Goal: Task Accomplishment & Management: Complete application form

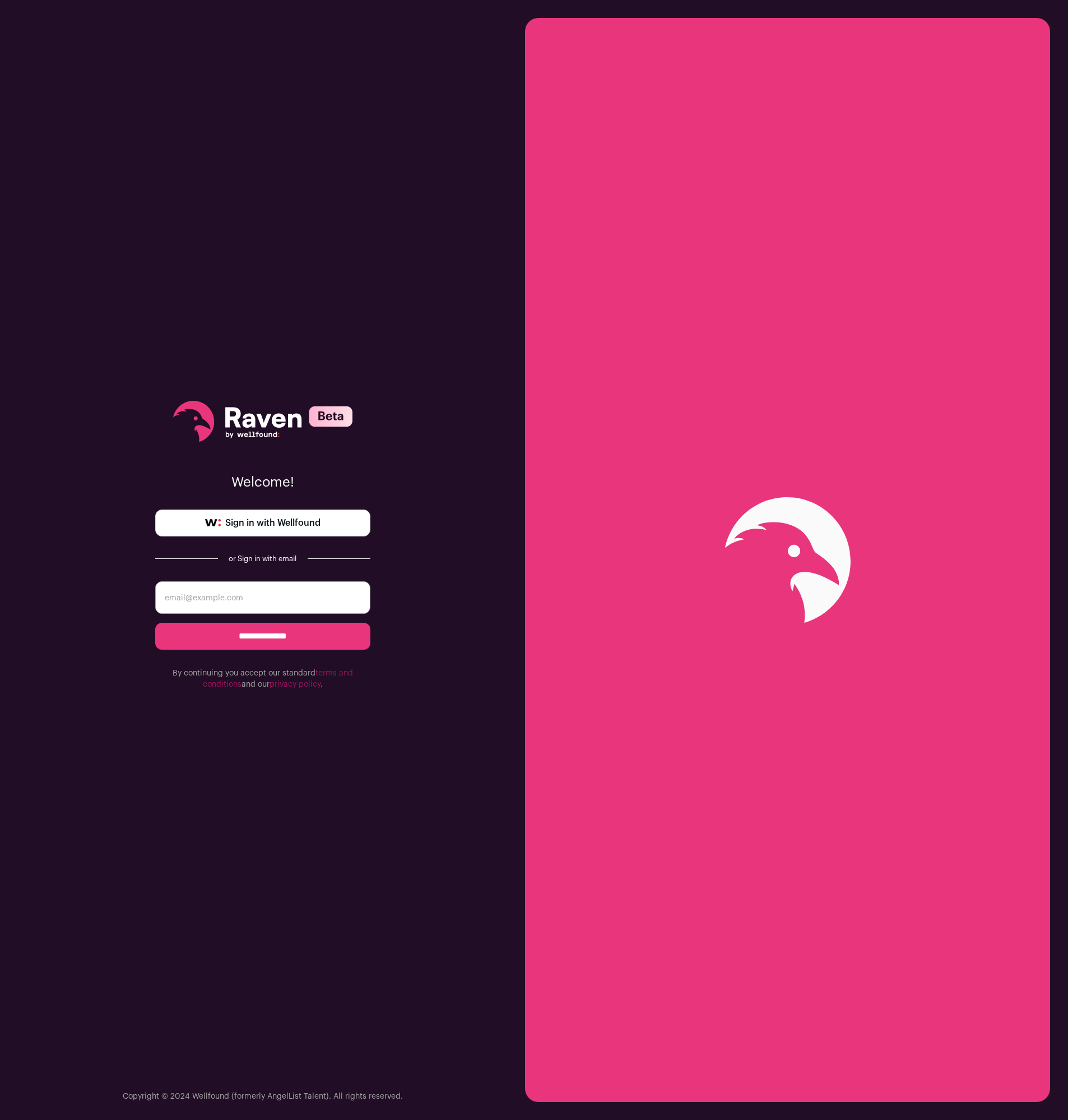
click at [283, 596] on input "email" at bounding box center [262, 597] width 216 height 32
type input "[EMAIL_ADDRESS][DOMAIN_NAME]"
click at [303, 635] on input "**********" at bounding box center [262, 636] width 216 height 27
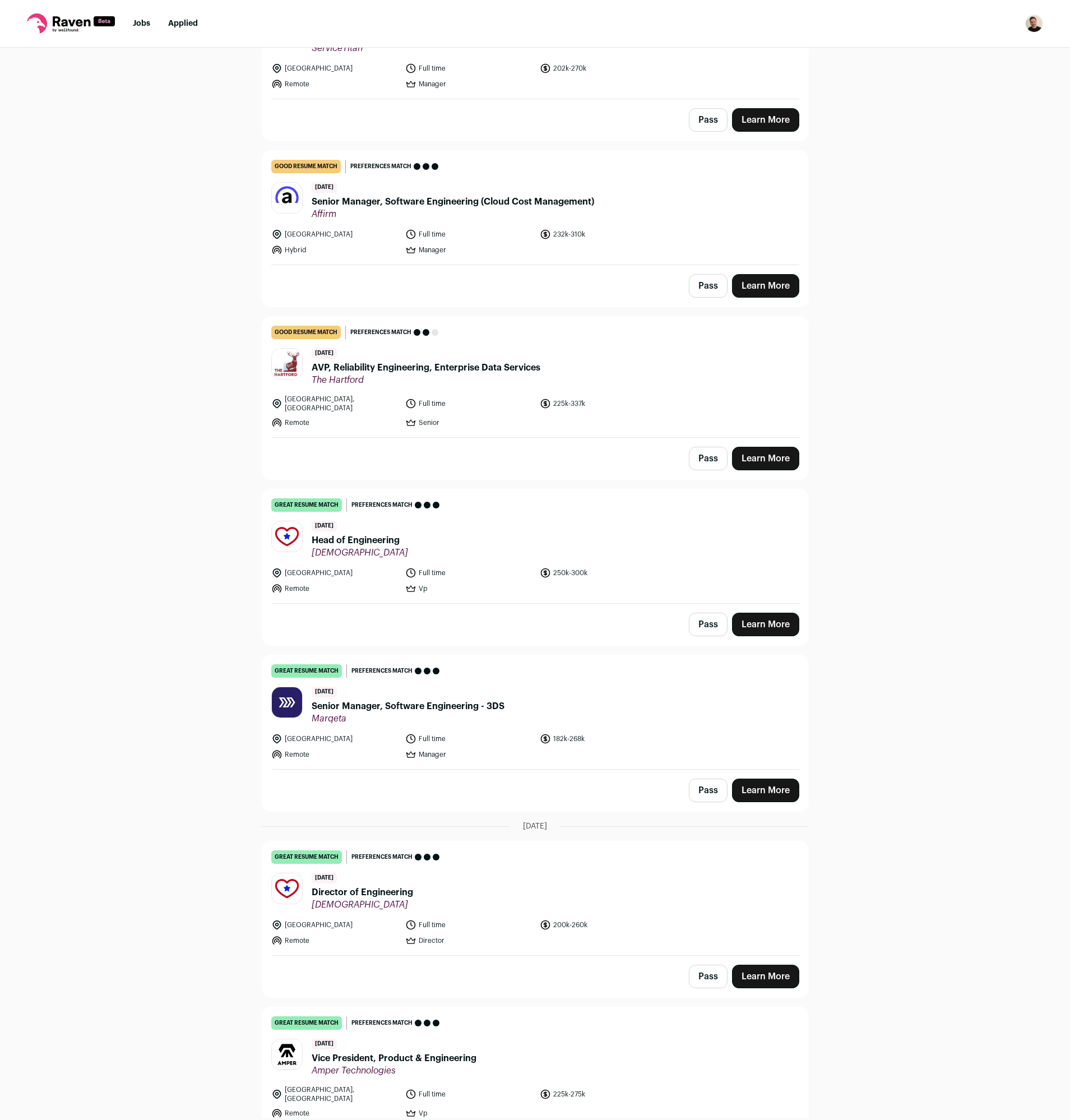
scroll to position [1205, 0]
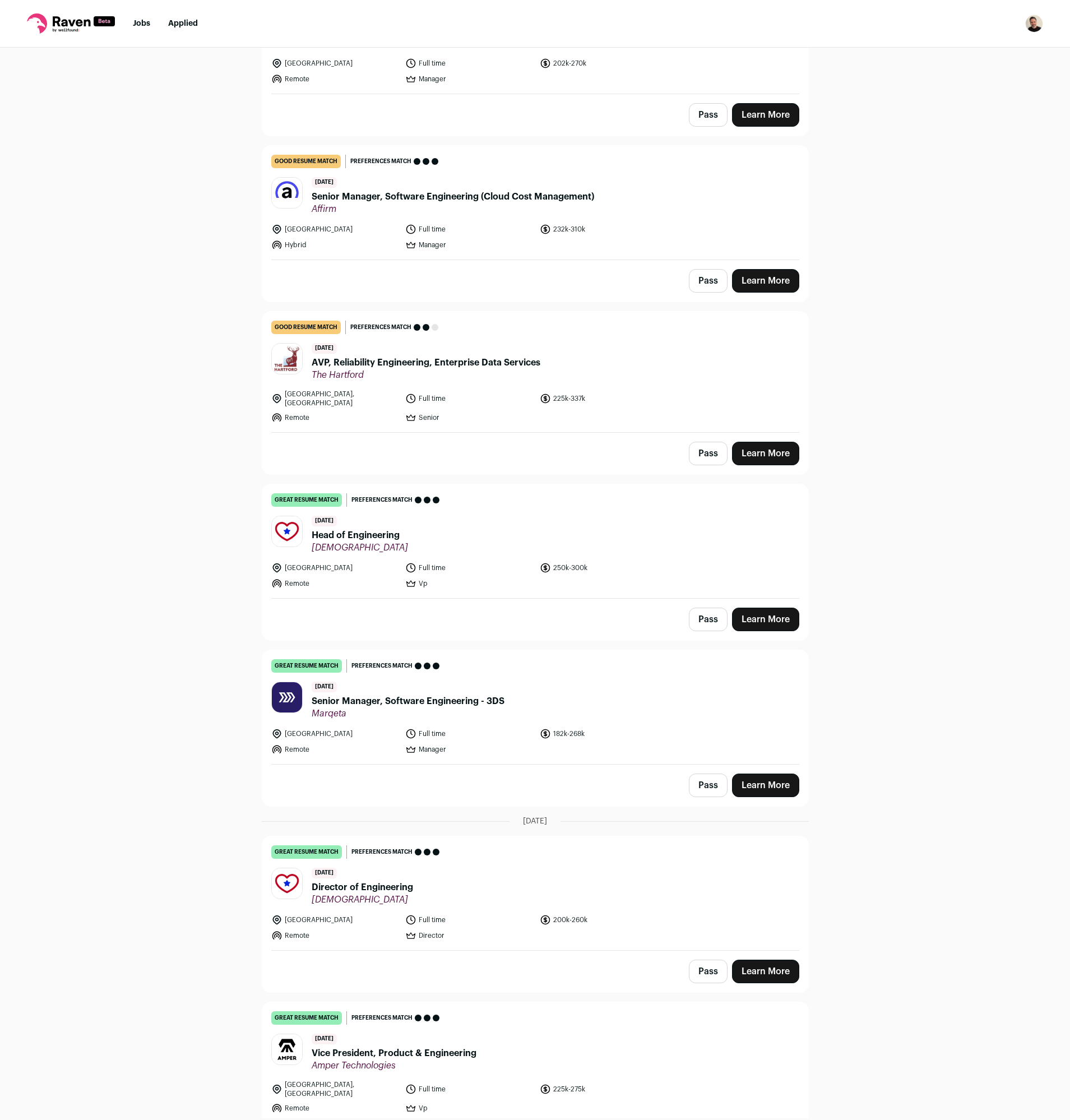
click at [370, 529] on span "Head of Engineering" at bounding box center [359, 536] width 97 height 14
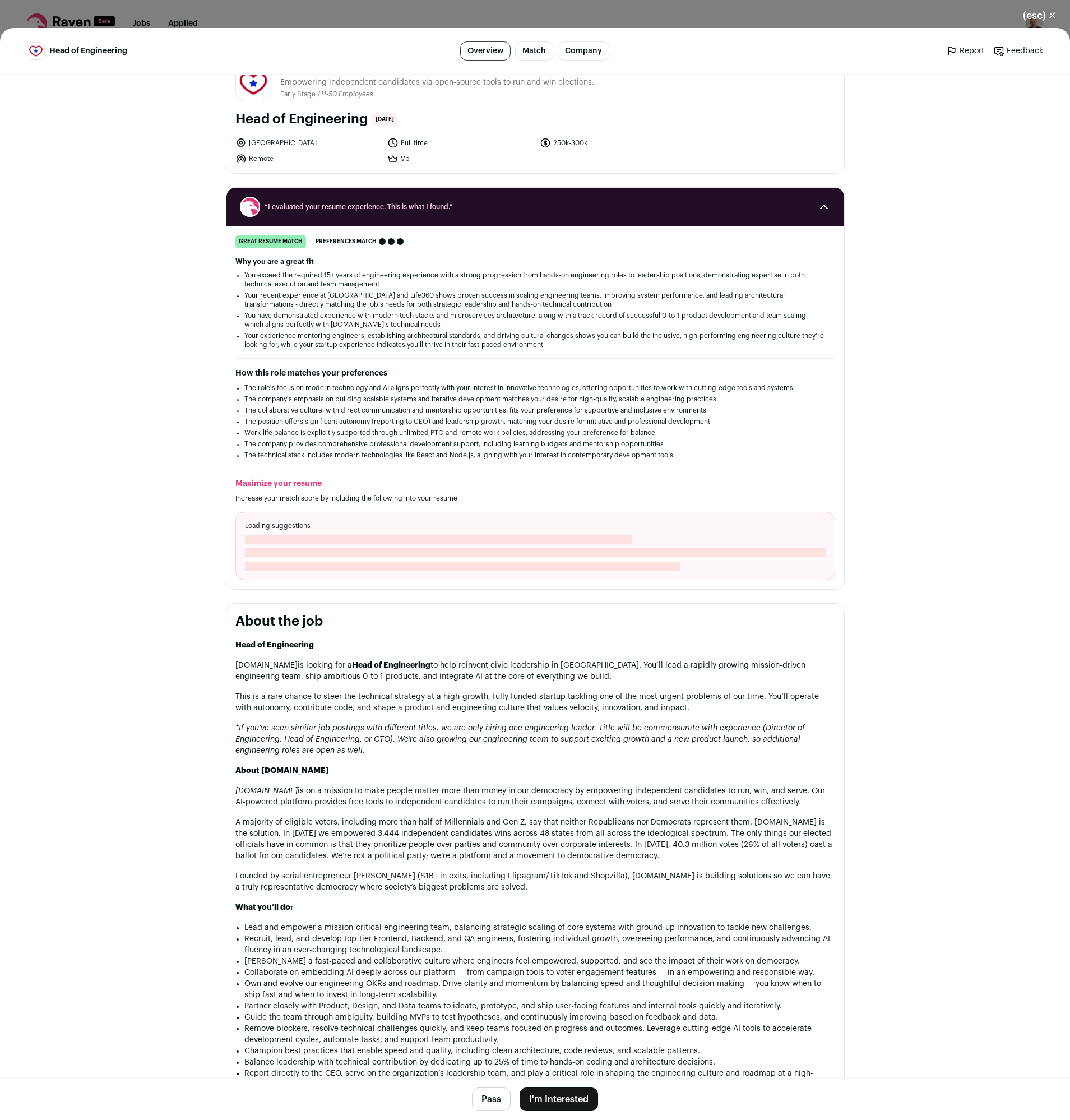
scroll to position [35, 0]
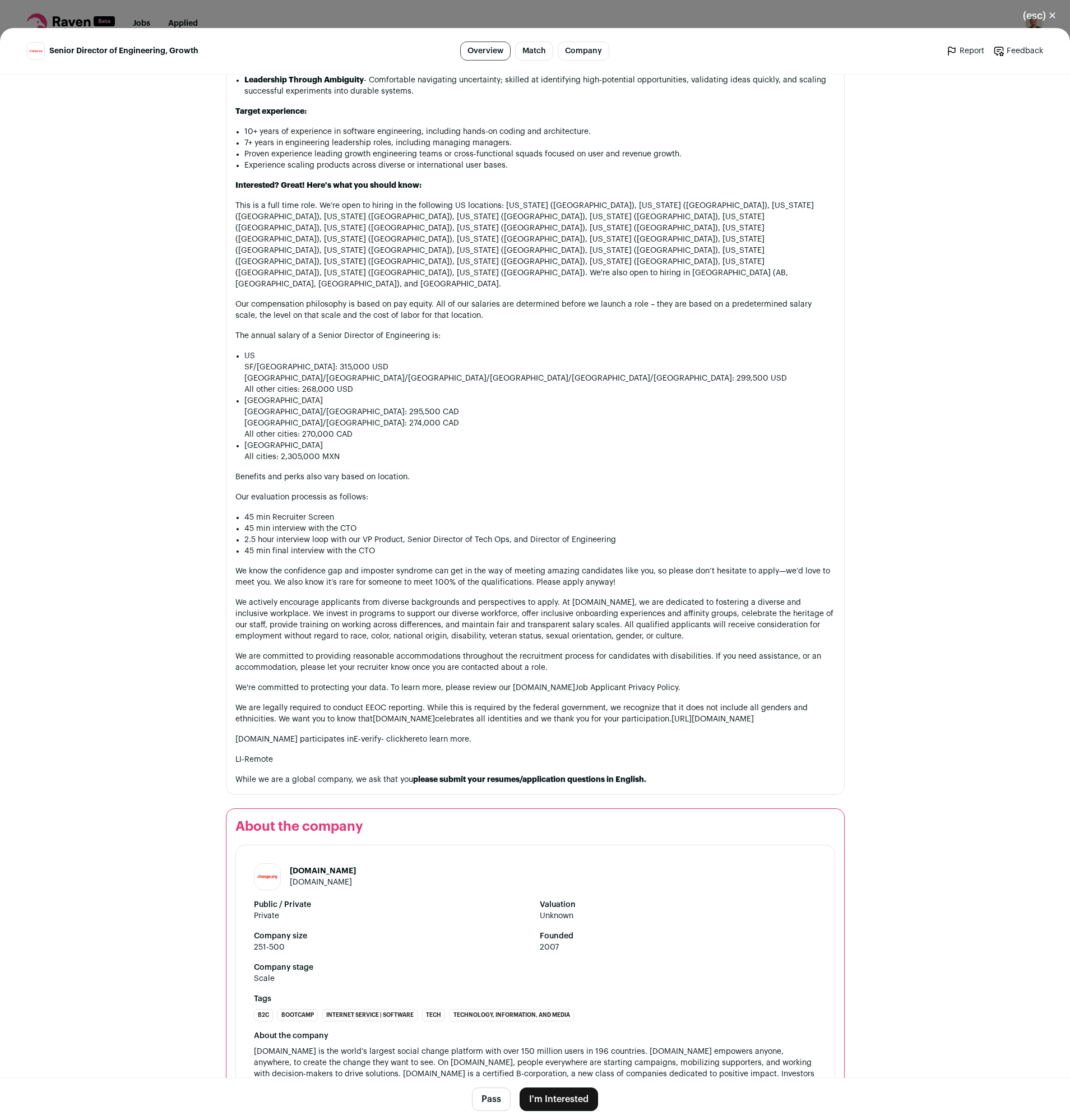
scroll to position [935, 0]
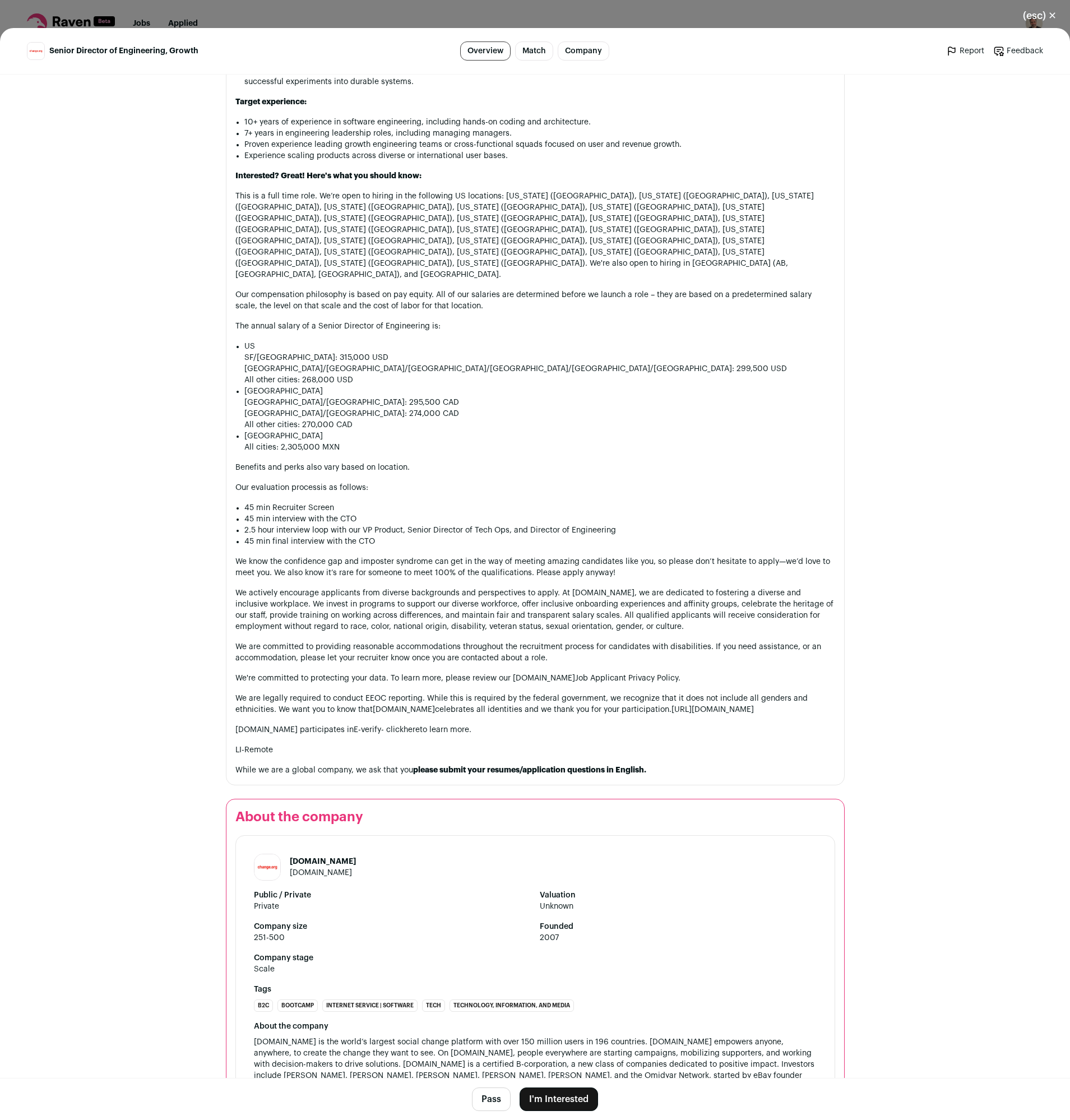
click at [564, 1097] on button "I'm Interested" at bounding box center [559, 1100] width 78 height 23
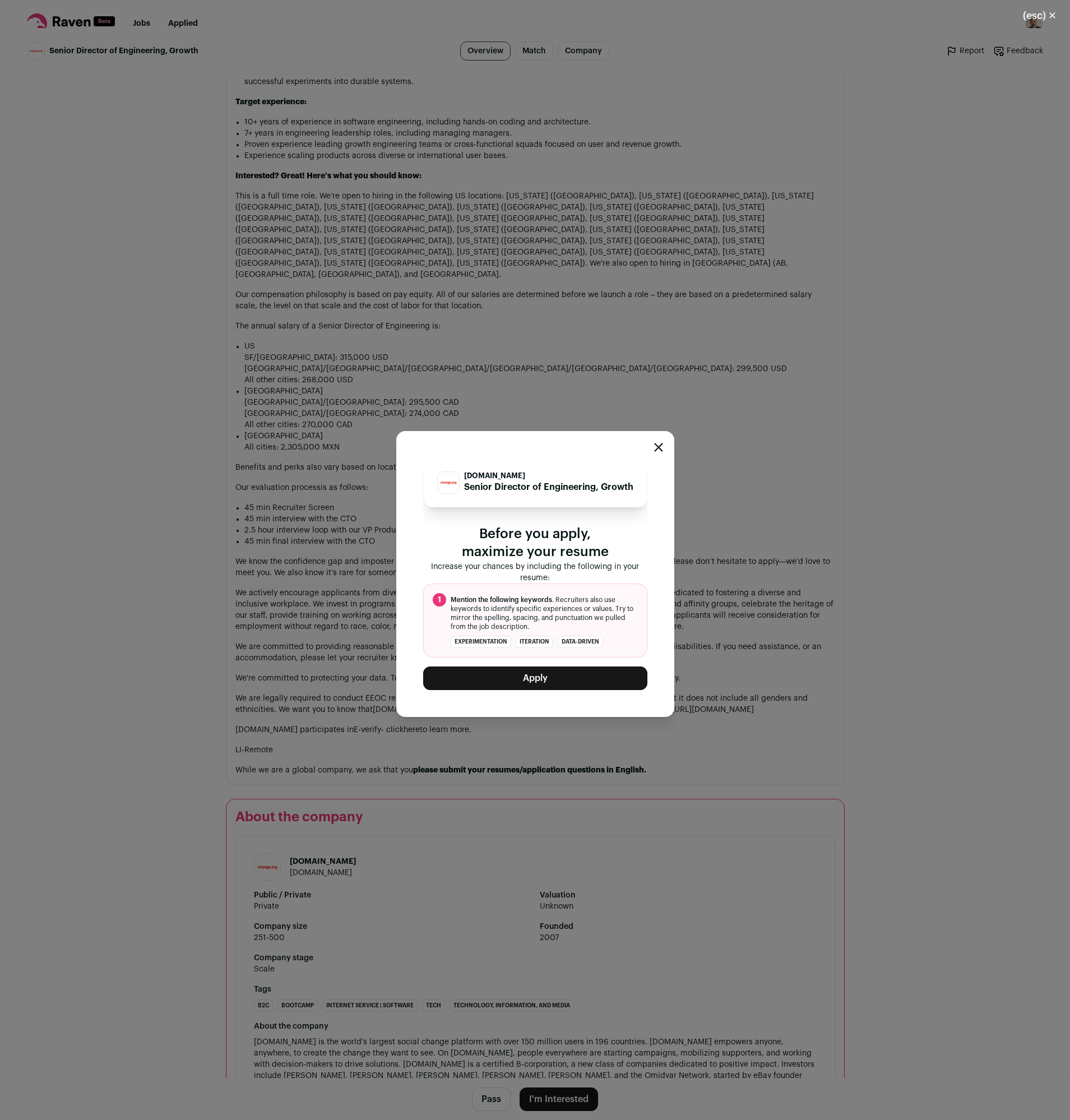
click at [660, 445] on icon "Close modal" at bounding box center [657, 447] width 7 height 7
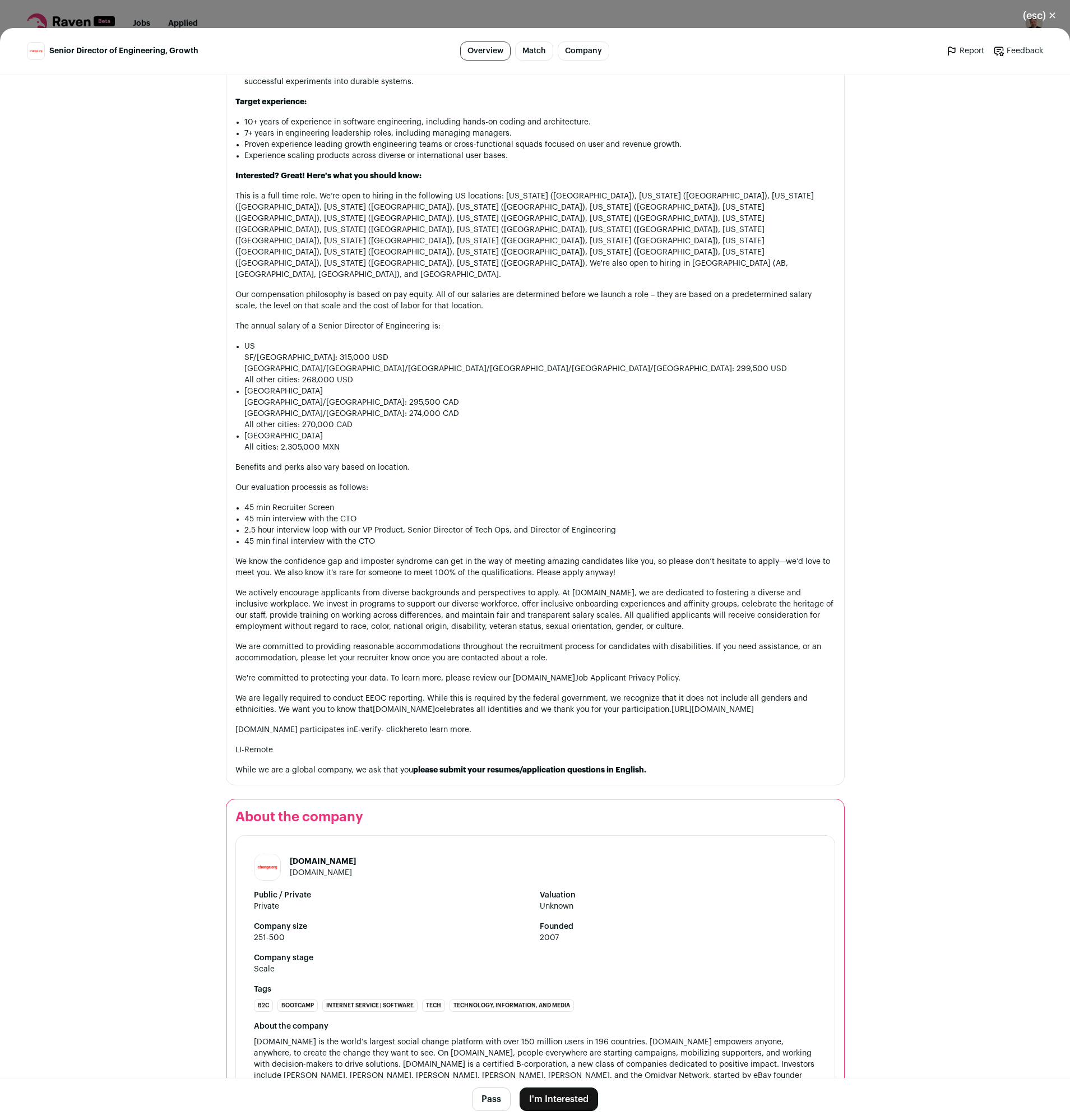
click at [574, 1099] on button "I'm Interested" at bounding box center [559, 1100] width 78 height 23
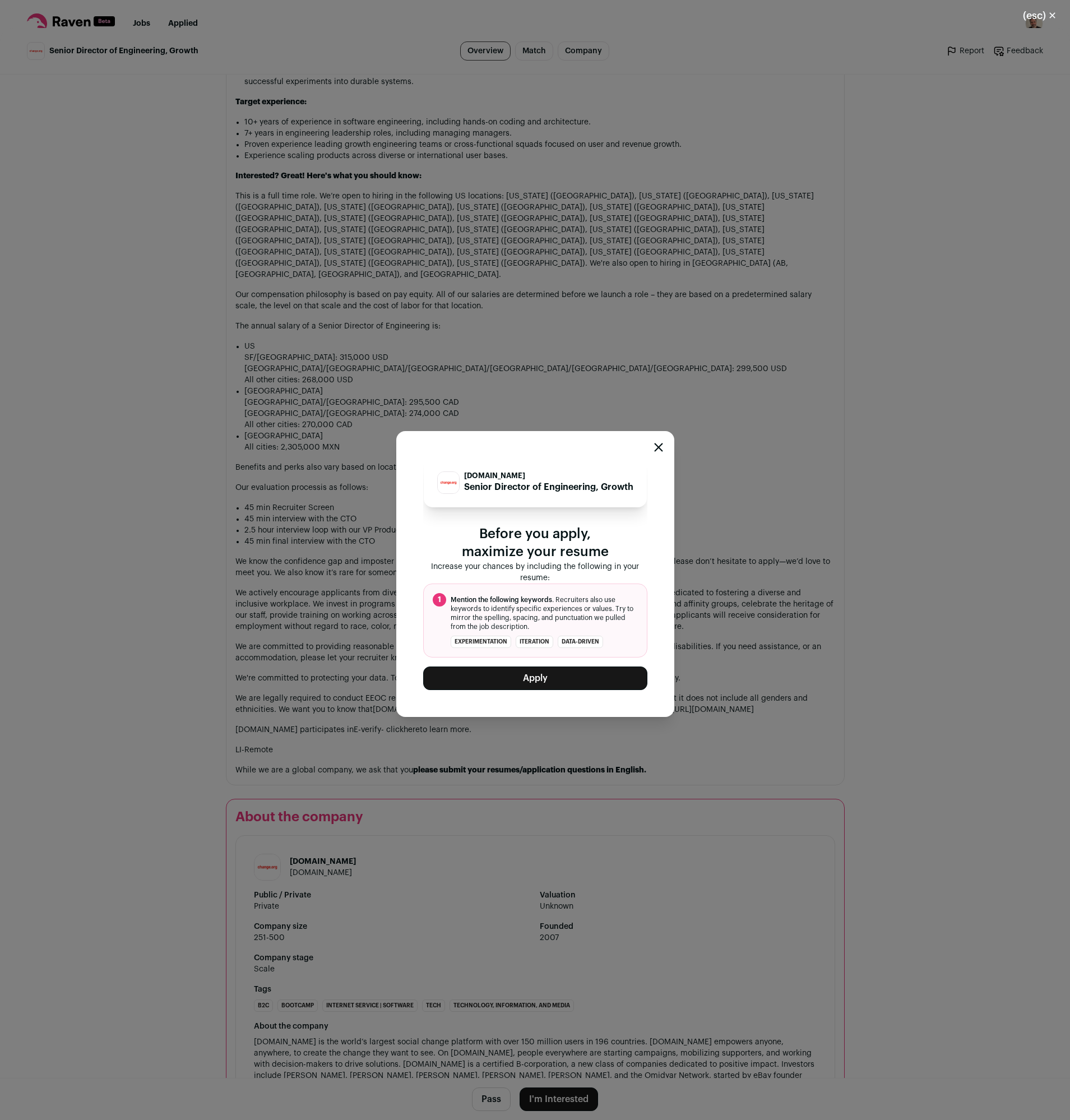
click at [552, 677] on button "Apply" at bounding box center [535, 678] width 224 height 23
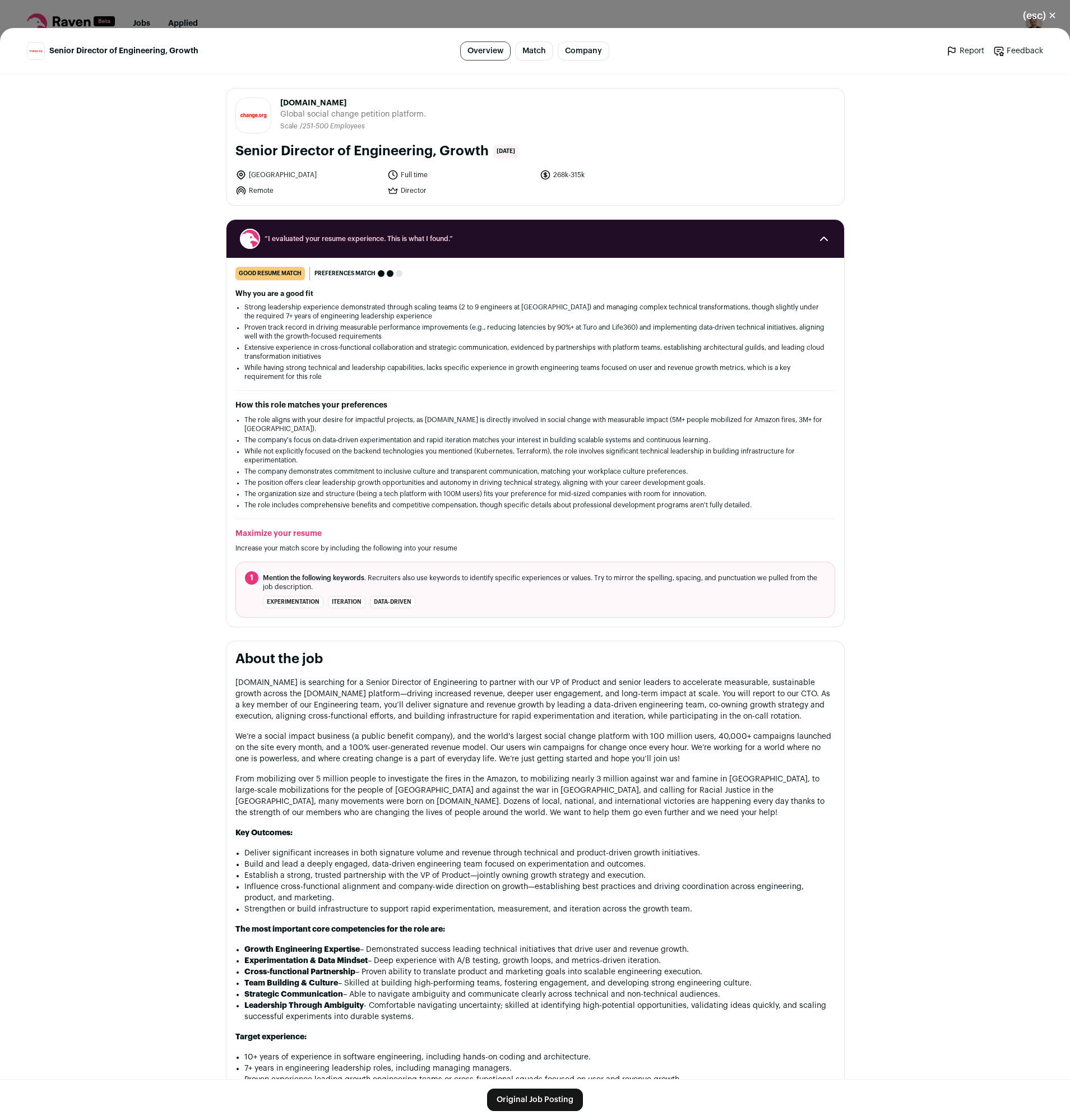
click at [1049, 17] on button "(esc) ✕" at bounding box center [1040, 15] width 60 height 24
